Goal: Task Accomplishment & Management: Manage account settings

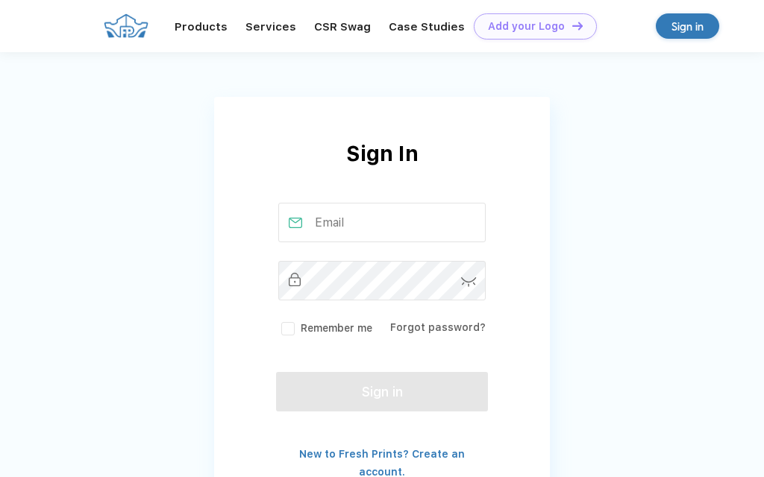
click at [347, 227] on input "text" at bounding box center [382, 223] width 208 height 40
type input "Z"
type input "[EMAIL_ADDRESS][DOMAIN_NAME]"
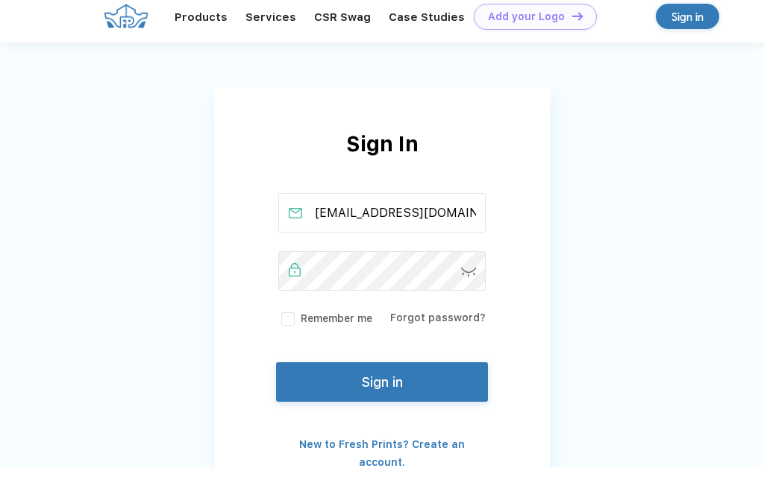
click at [295, 323] on label "Remember me" at bounding box center [325, 329] width 94 height 16
click at [0, 0] on input "Remember me" at bounding box center [0, 0] width 0 height 0
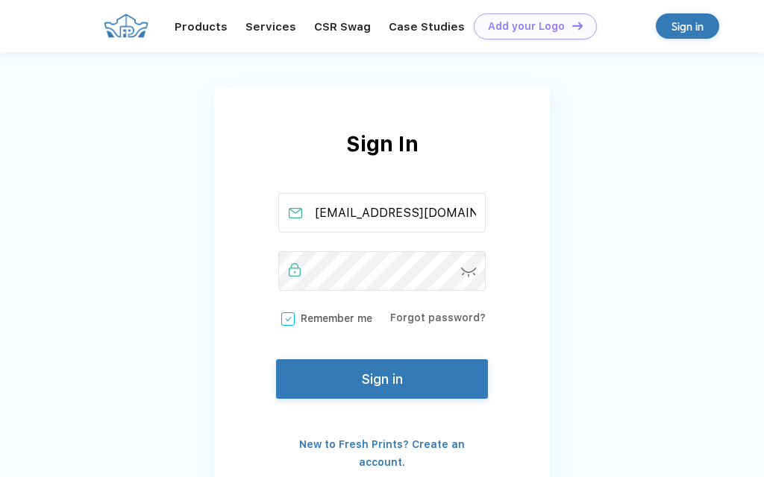
click at [373, 386] on button "Sign in" at bounding box center [382, 379] width 212 height 40
click at [398, 376] on button "Sign in" at bounding box center [382, 379] width 212 height 40
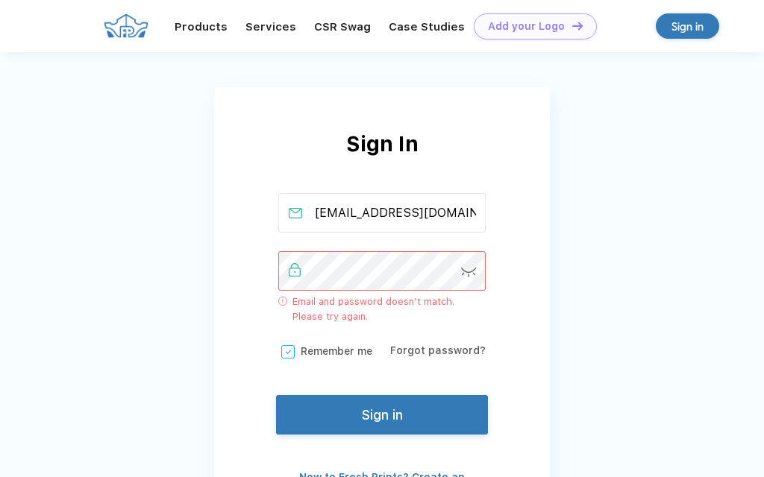
click at [473, 268] on img at bounding box center [469, 273] width 16 height 10
click at [473, 272] on img at bounding box center [469, 271] width 15 height 13
click at [474, 277] on img at bounding box center [469, 273] width 16 height 10
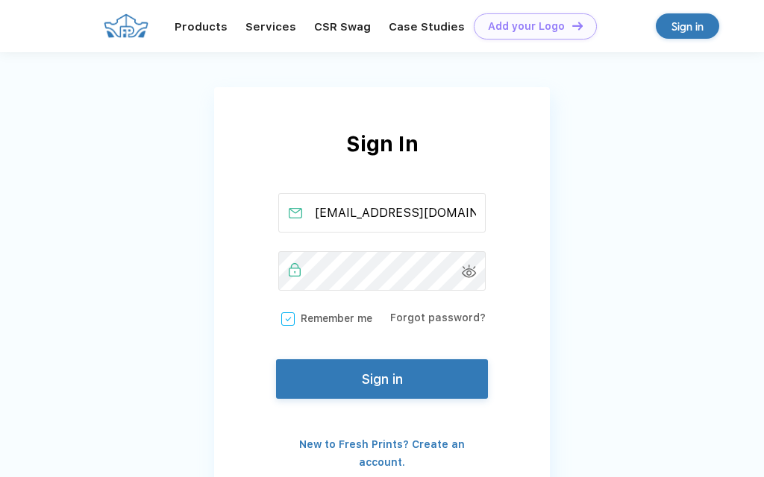
click at [350, 389] on button "Sign in" at bounding box center [382, 379] width 212 height 40
